Goal: Check status: Check status

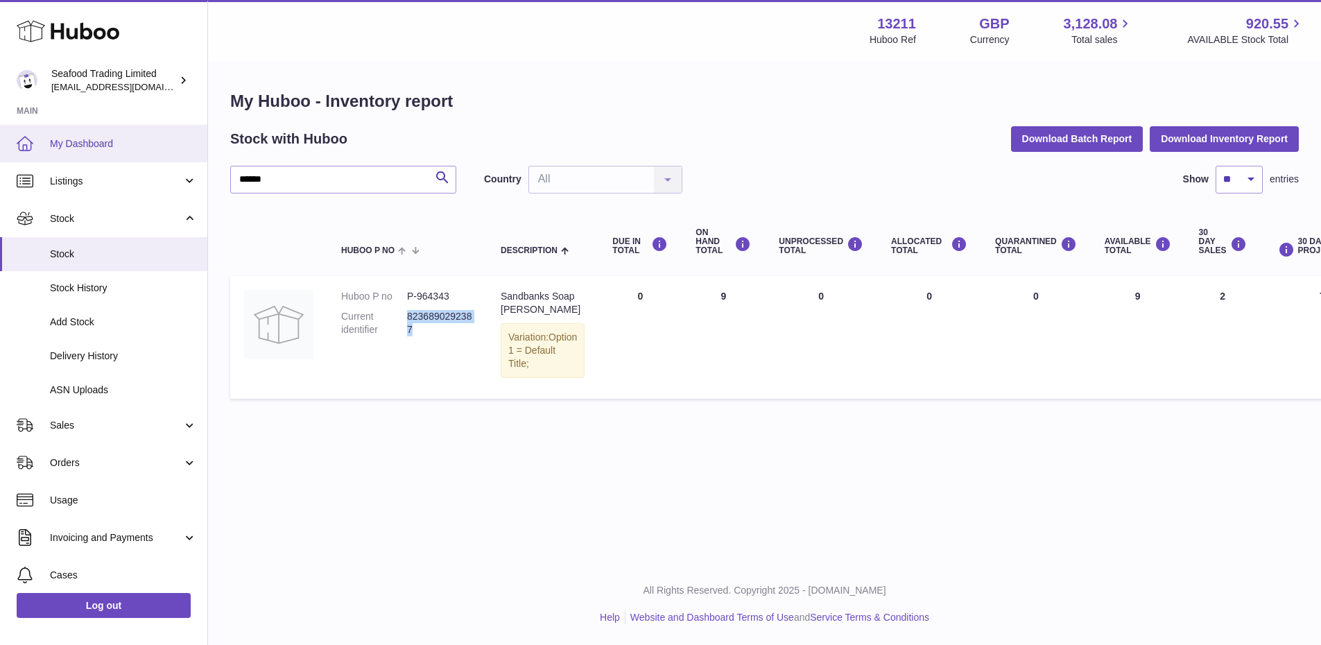
click at [56, 132] on link "My Dashboard" at bounding box center [103, 143] width 207 height 37
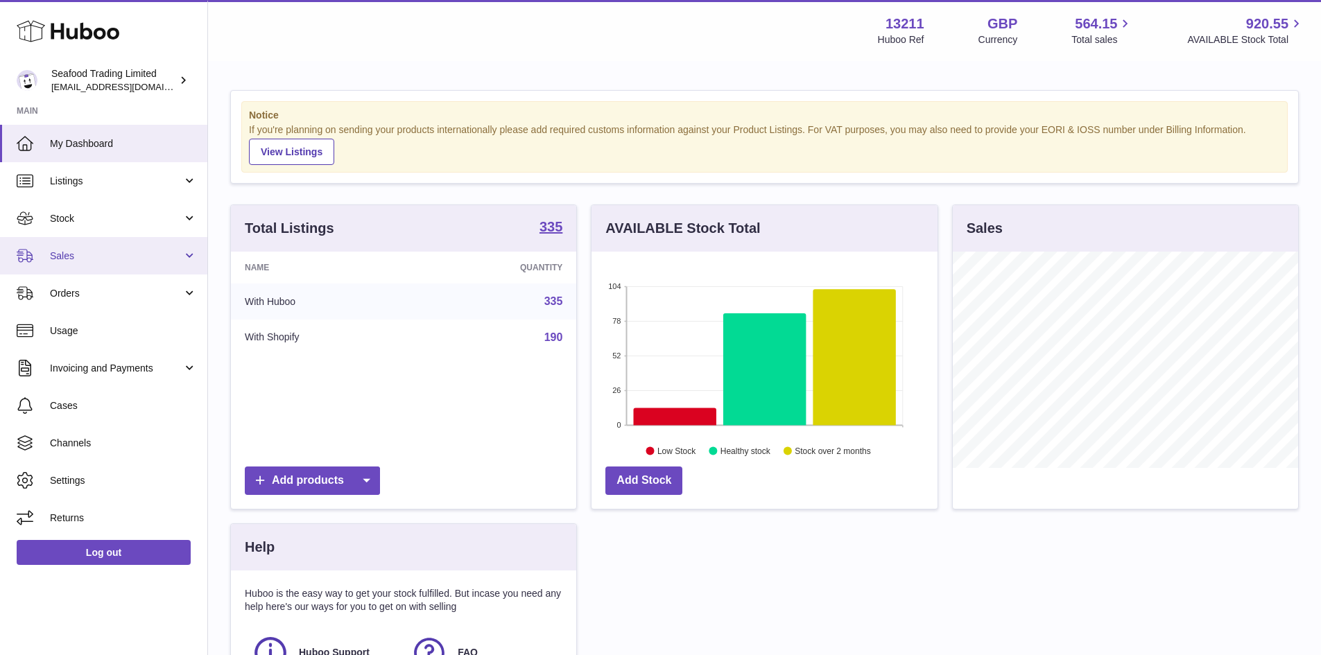
click at [85, 250] on span "Sales" at bounding box center [116, 256] width 132 height 13
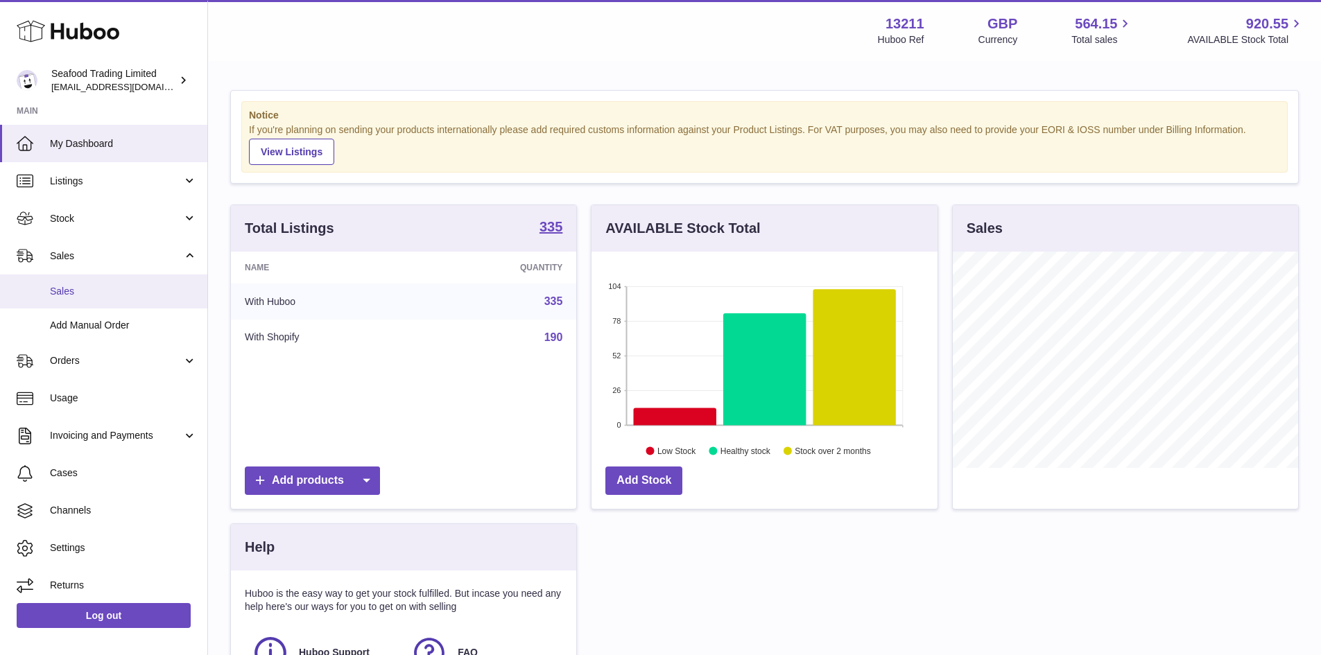
click at [75, 286] on span "Sales" at bounding box center [123, 291] width 147 height 13
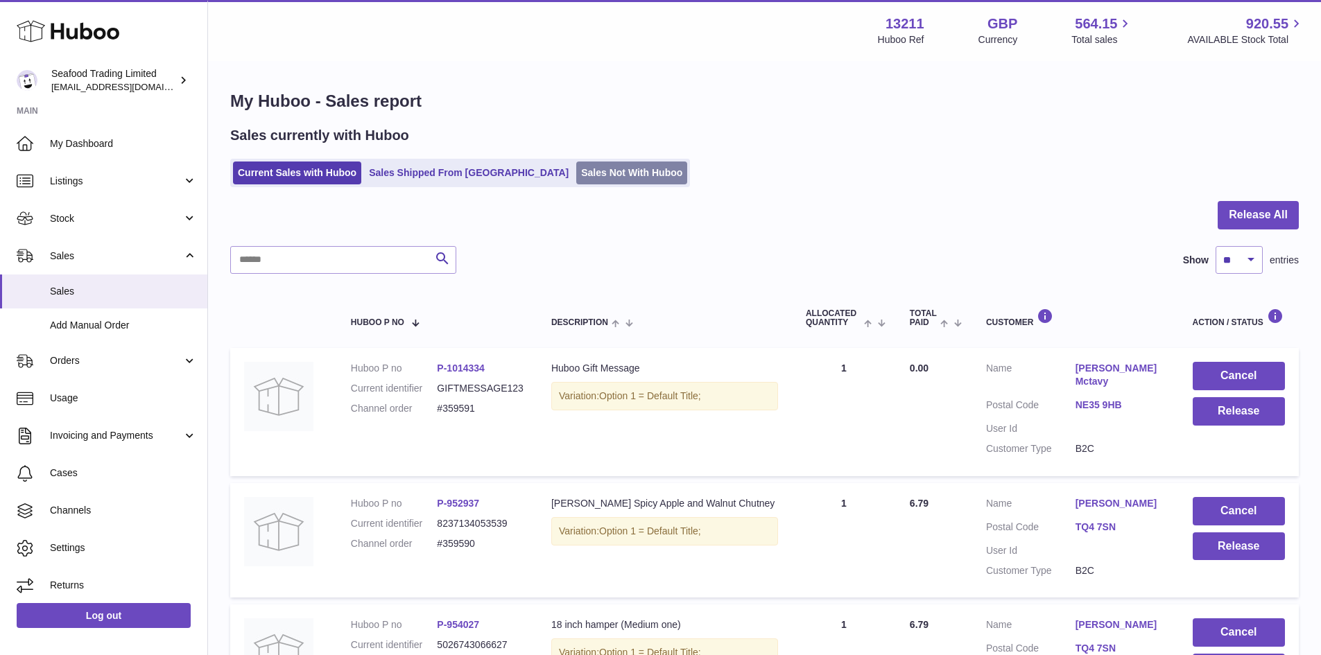
click at [576, 175] on link "Sales Not With Huboo" at bounding box center [631, 173] width 111 height 23
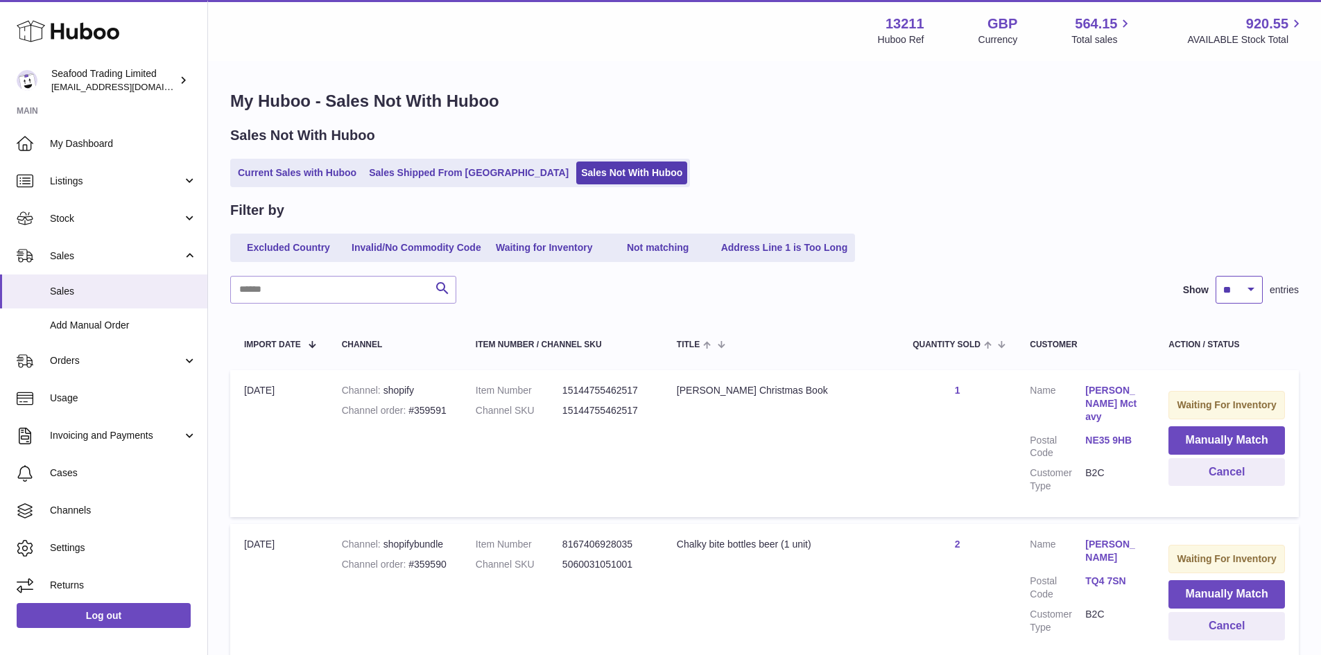
click at [1242, 282] on select "** ** ** ***" at bounding box center [1238, 290] width 47 height 28
select select "**"
click at [1215, 276] on select "** ** ** ***" at bounding box center [1238, 290] width 47 height 28
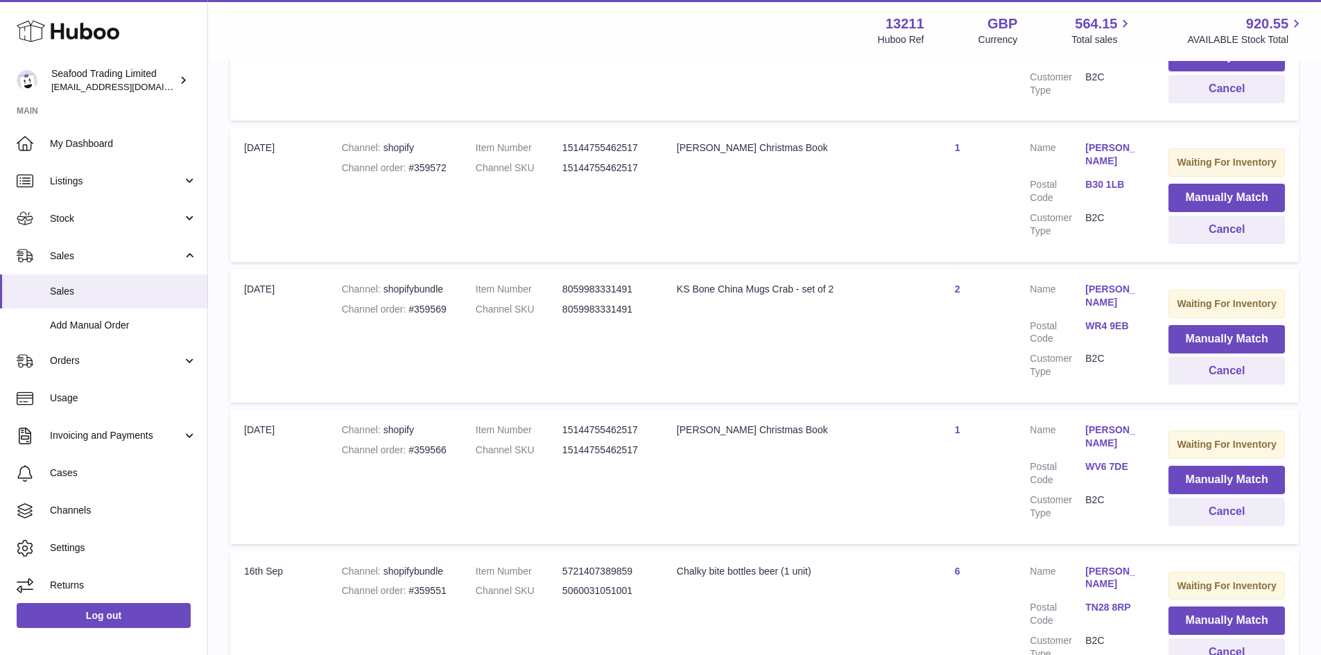
scroll to position [1387, 0]
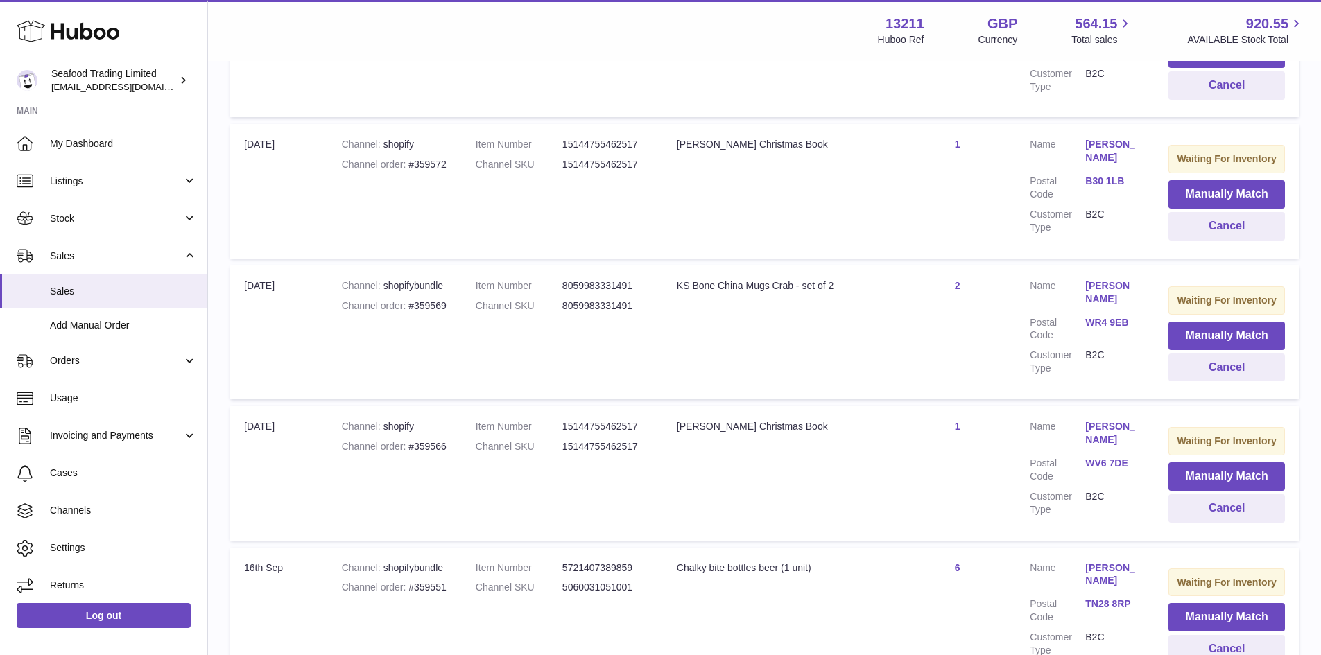
click at [432, 300] on div "Channel order #359569" at bounding box center [395, 306] width 106 height 13
click at [430, 300] on div "Channel order #359569" at bounding box center [395, 306] width 106 height 13
copy div "359569"
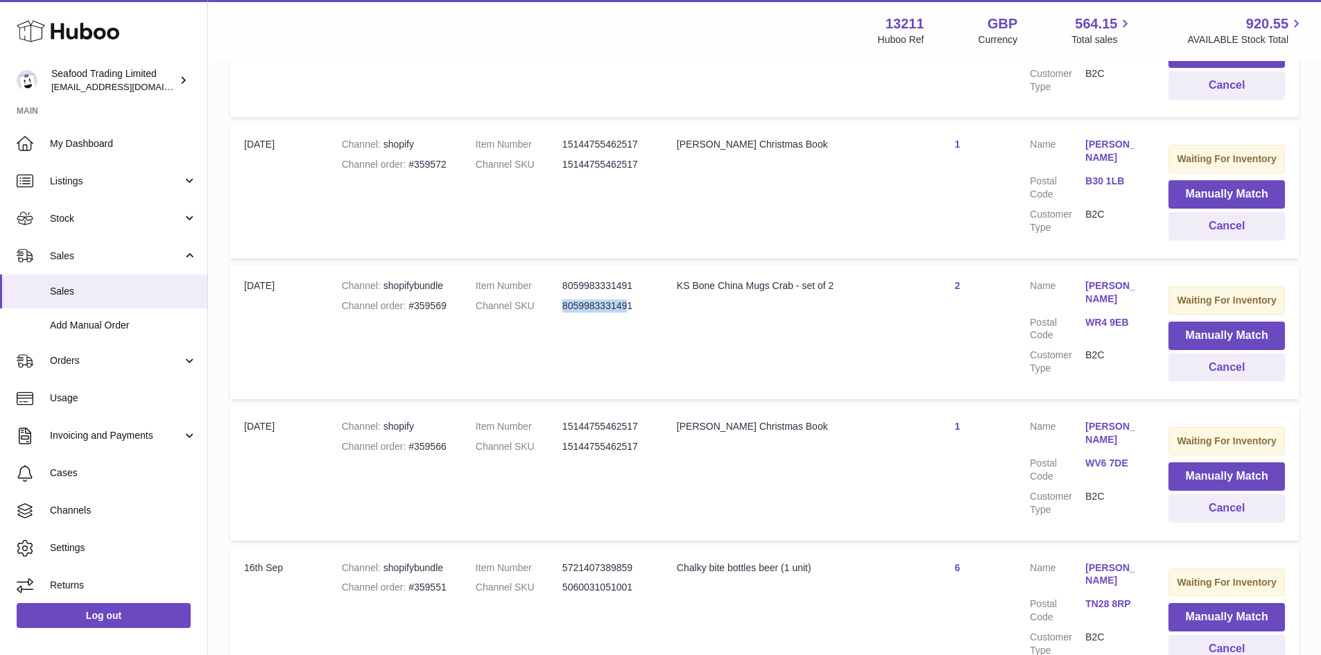
drag, startPoint x: 629, startPoint y: 275, endPoint x: 557, endPoint y: 284, distance: 72.0
click at [557, 284] on dl "Item Number 8059983331491 Channel SKU 8059983331491" at bounding box center [562, 299] width 173 height 40
click at [643, 300] on dd "8059983331491" at bounding box center [605, 306] width 87 height 13
drag, startPoint x: 637, startPoint y: 273, endPoint x: 559, endPoint y: 279, distance: 77.9
click at [559, 279] on dl "Item Number 8059983331491 Channel SKU 8059983331491" at bounding box center [562, 299] width 173 height 40
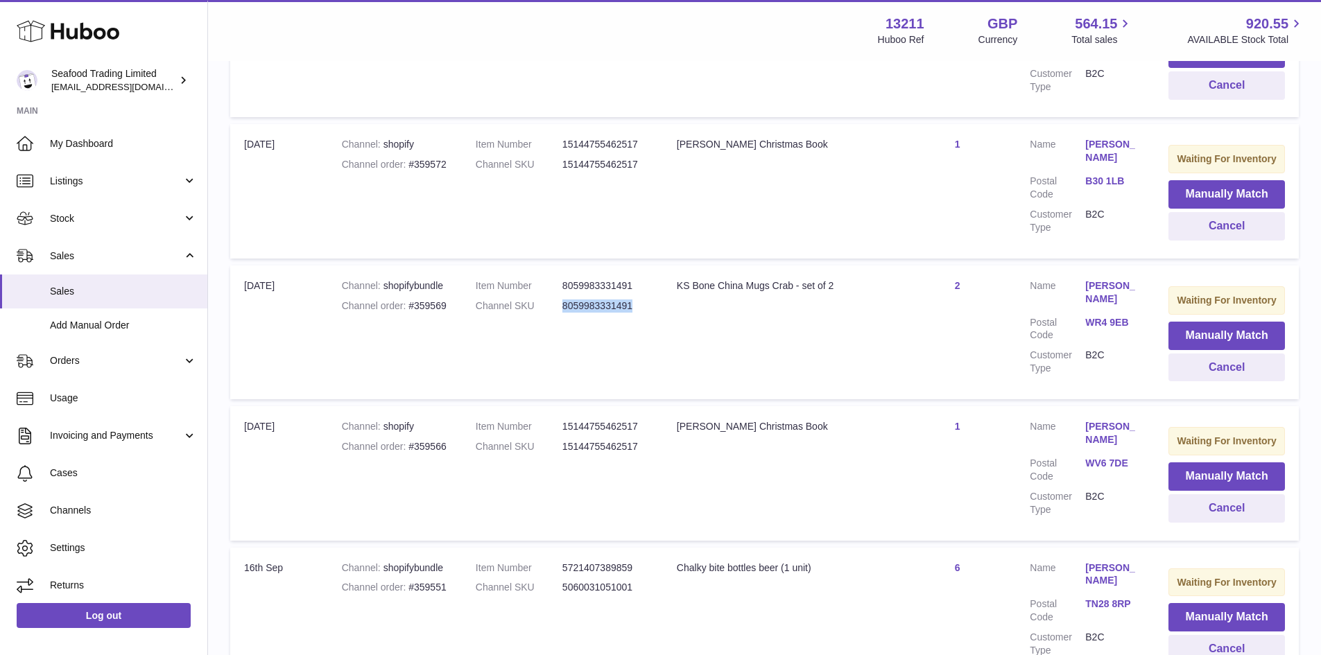
copy dl "8059983331491"
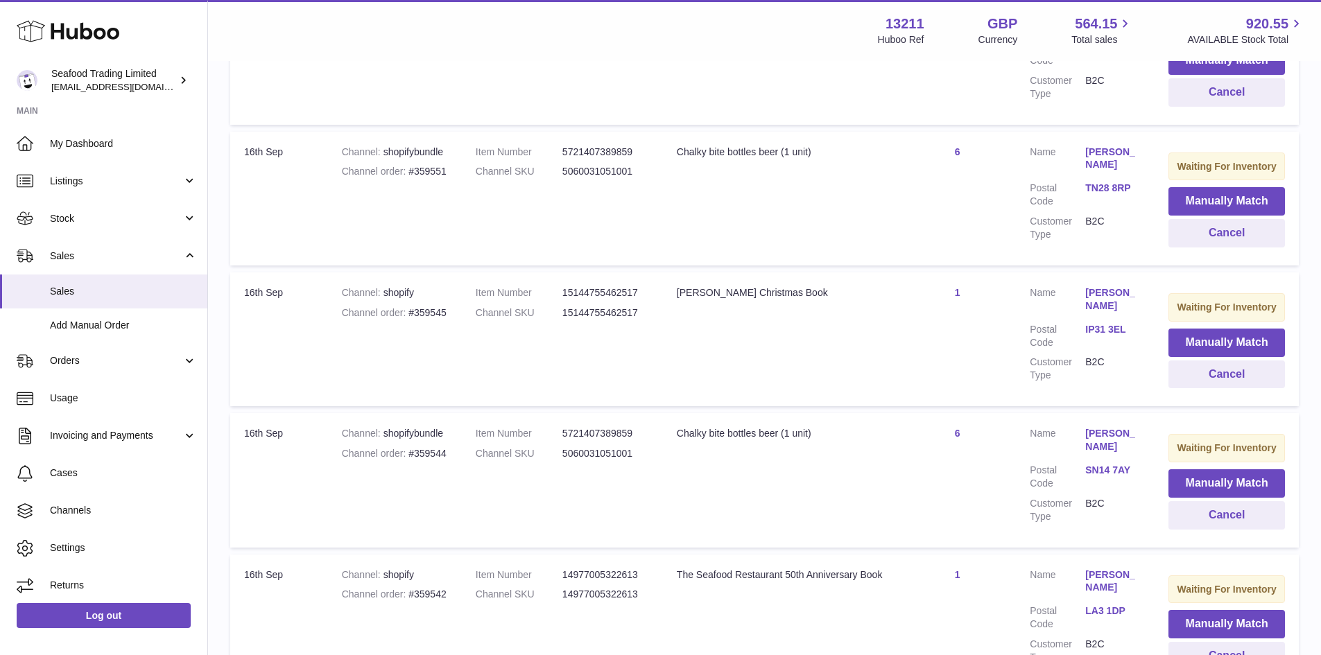
scroll to position [1456, 0]
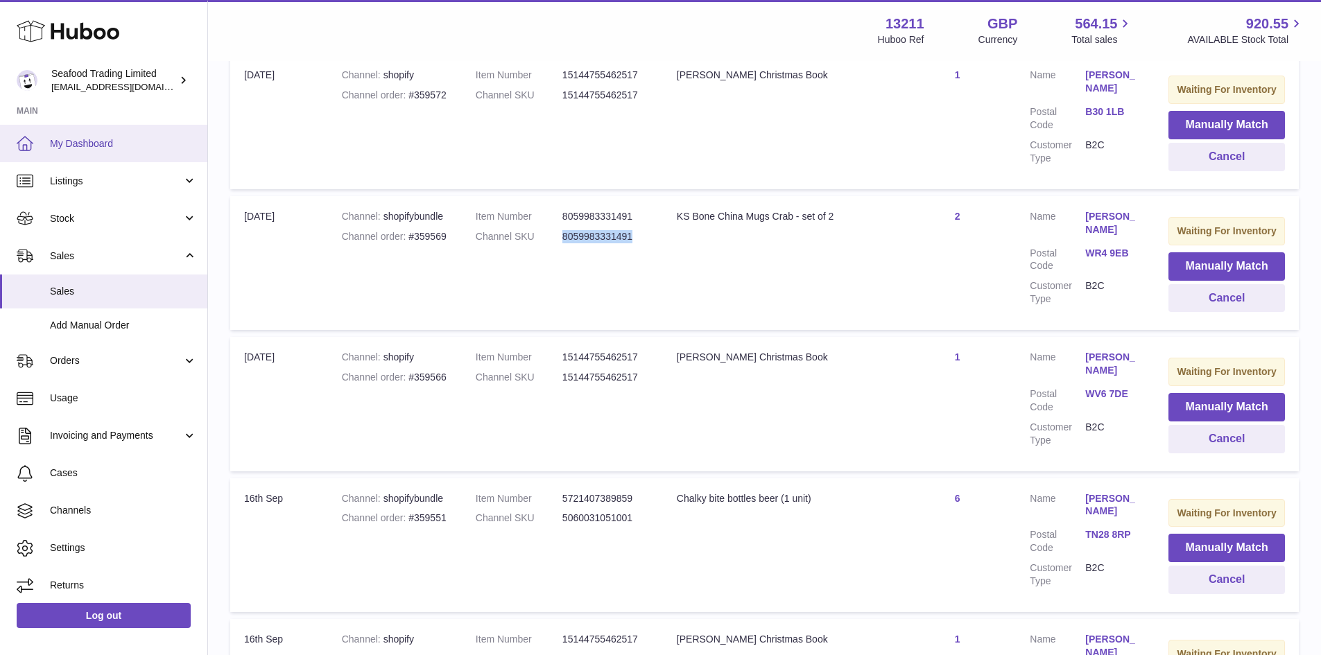
click at [89, 144] on span "My Dashboard" at bounding box center [123, 143] width 147 height 13
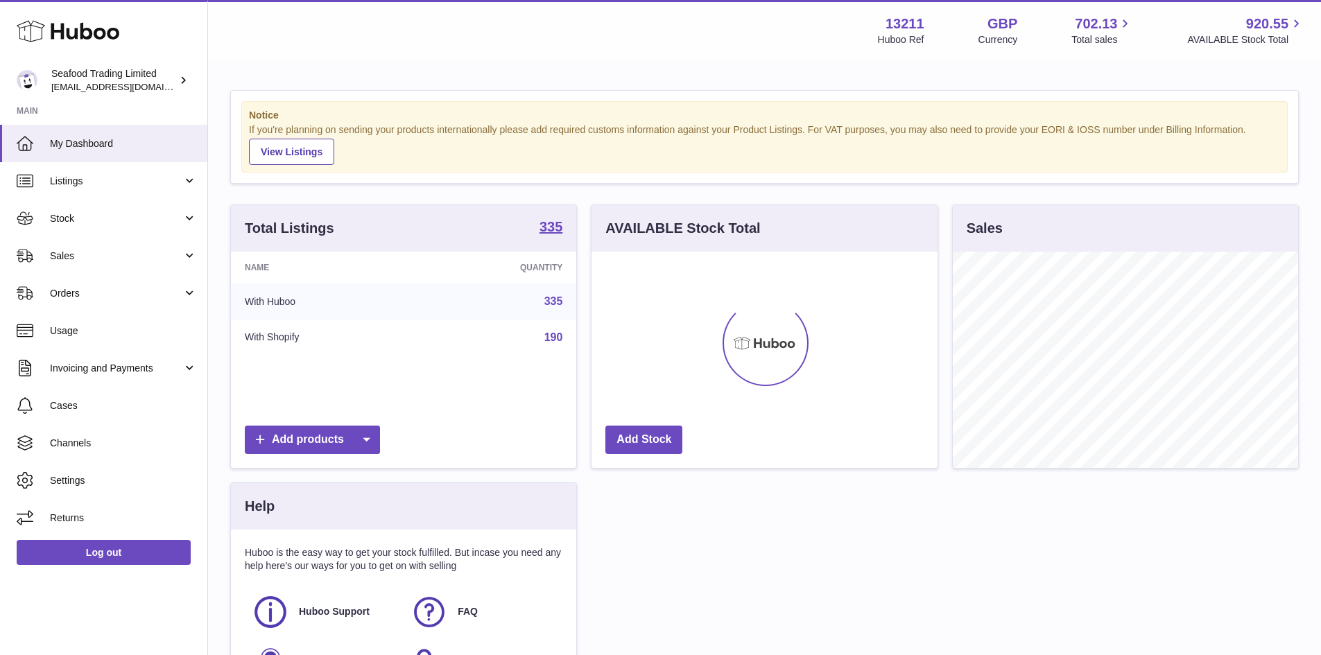
scroll to position [216, 346]
